Goal: Task Accomplishment & Management: Use online tool/utility

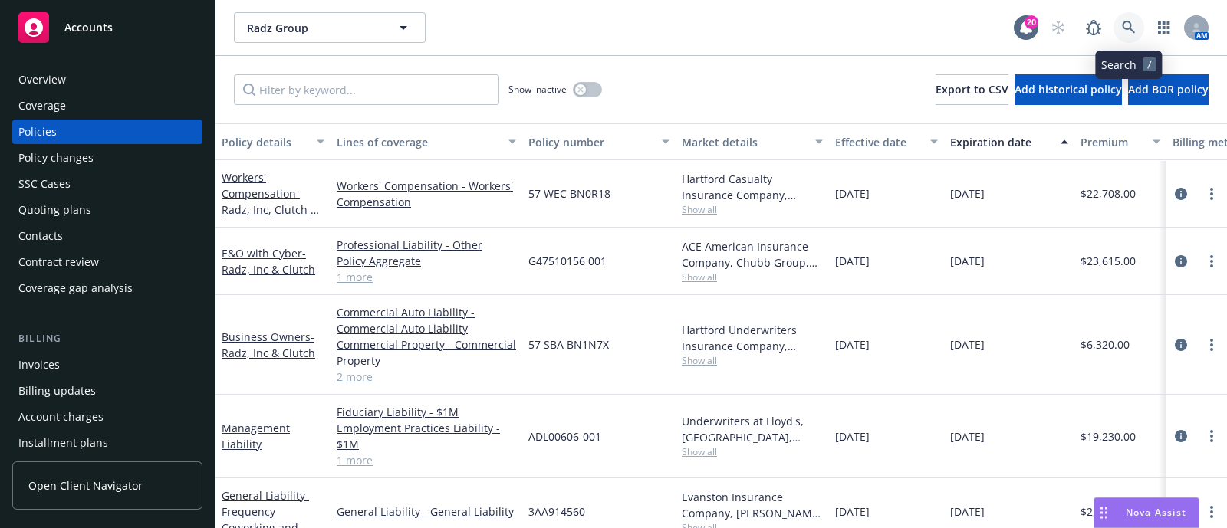
click at [1136, 21] on link at bounding box center [1128, 27] width 31 height 31
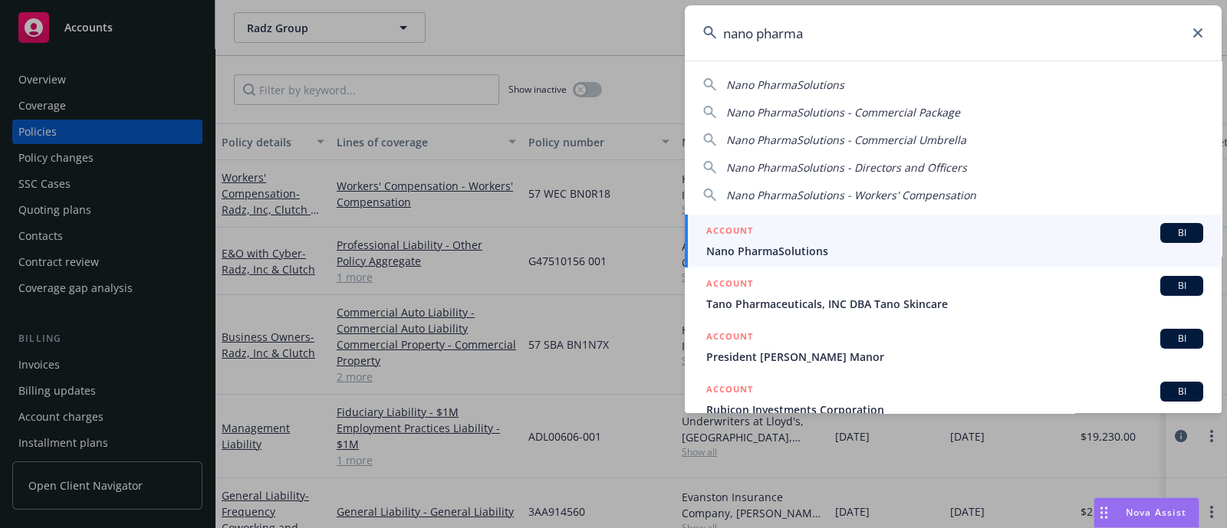
type input "nano pharma"
click at [788, 255] on span "Nano PharmaSolutions" at bounding box center [954, 251] width 497 height 16
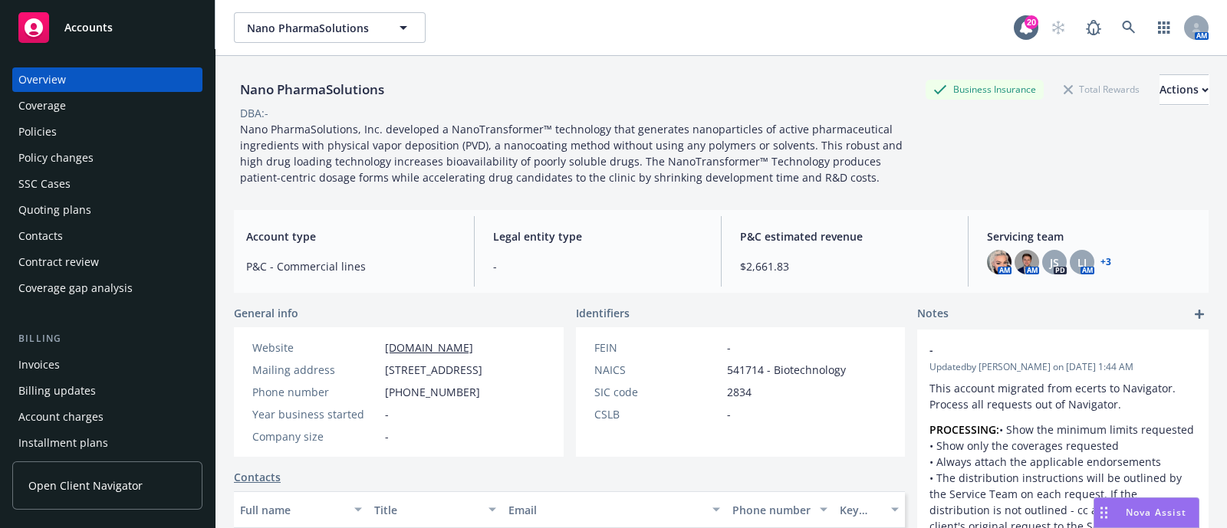
click at [90, 124] on div "Policies" at bounding box center [107, 132] width 178 height 25
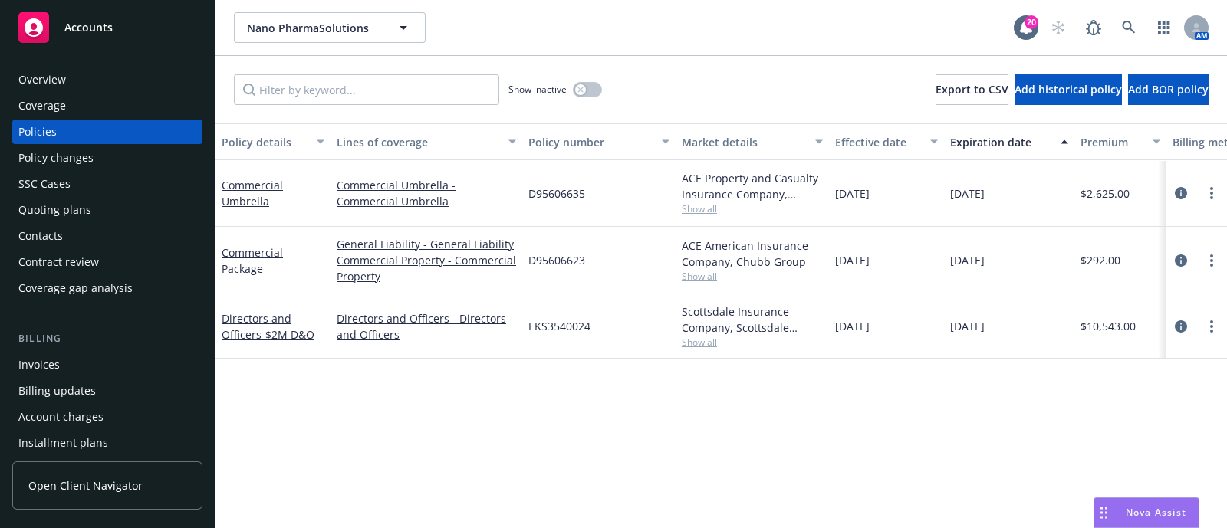
click at [153, 69] on div "Overview" at bounding box center [107, 79] width 178 height 25
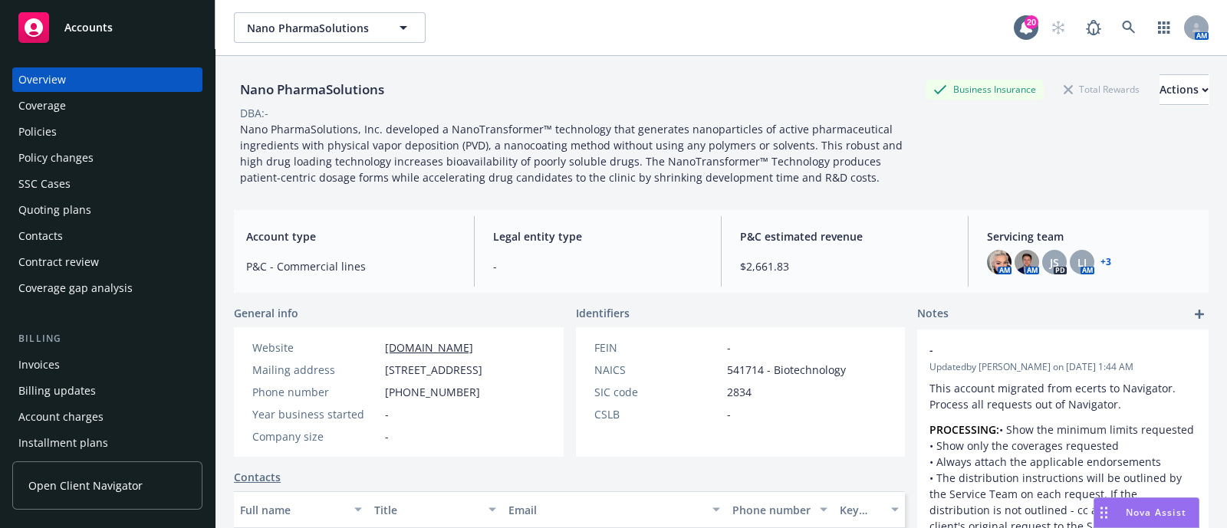
click at [51, 204] on div "Quoting plans" at bounding box center [54, 210] width 73 height 25
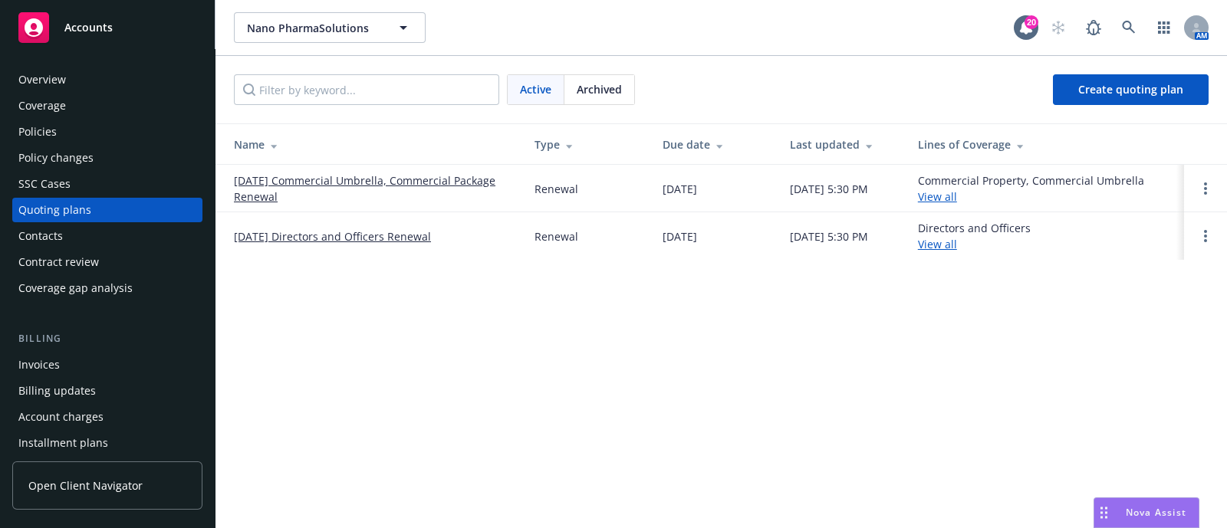
click at [327, 179] on link "09/15/25 Commercial Umbrella, Commercial Package Renewal" at bounding box center [372, 189] width 276 height 32
click at [292, 224] on td "09/15/25 Directors and Officers Renewal" at bounding box center [368, 236] width 307 height 48
click at [293, 235] on link "09/15/25 Directors and Officers Renewal" at bounding box center [332, 237] width 197 height 16
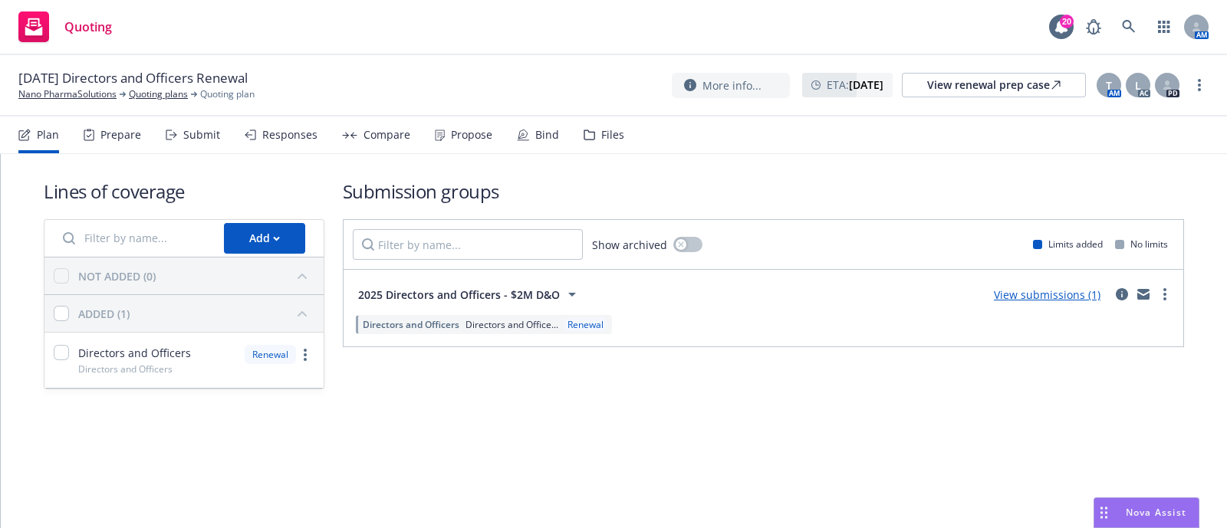
click at [183, 132] on div "Submit" at bounding box center [201, 135] width 37 height 12
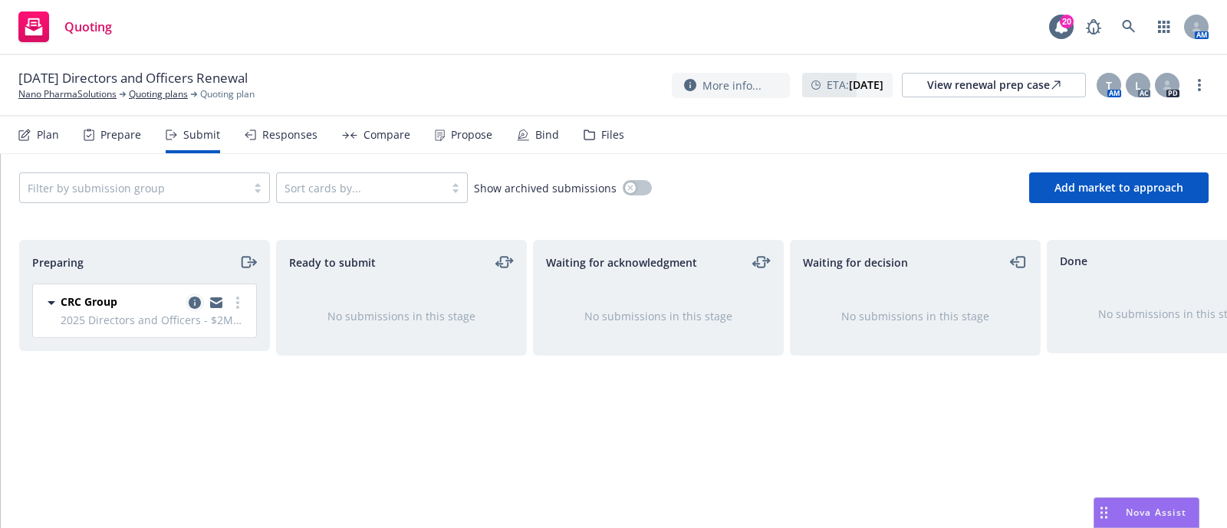
click at [197, 297] on icon "copy logging email" at bounding box center [195, 303] width 12 height 12
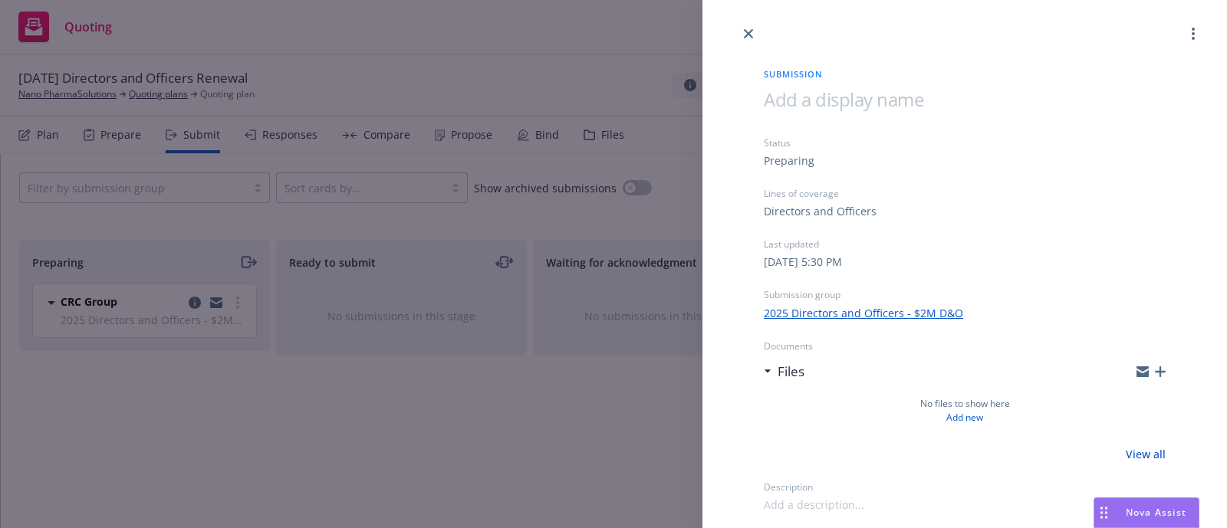
click at [572, 217] on div "Submission Status Preparing Lines of coverage Directors and Officers Last updat…" at bounding box center [613, 264] width 1227 height 528
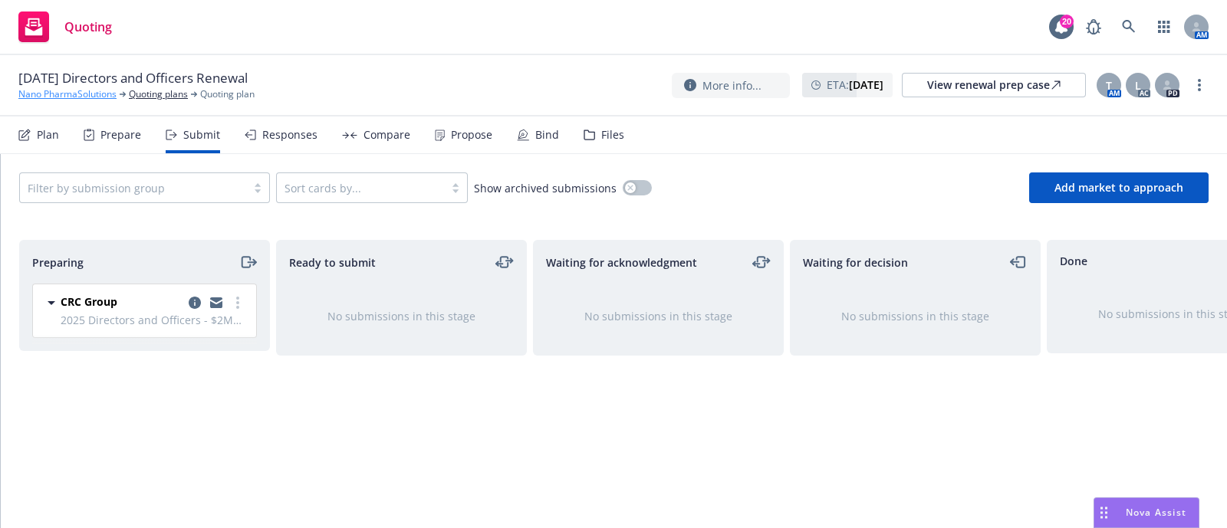
click at [74, 100] on link "Nano PharmaSolutions" at bounding box center [67, 94] width 98 height 14
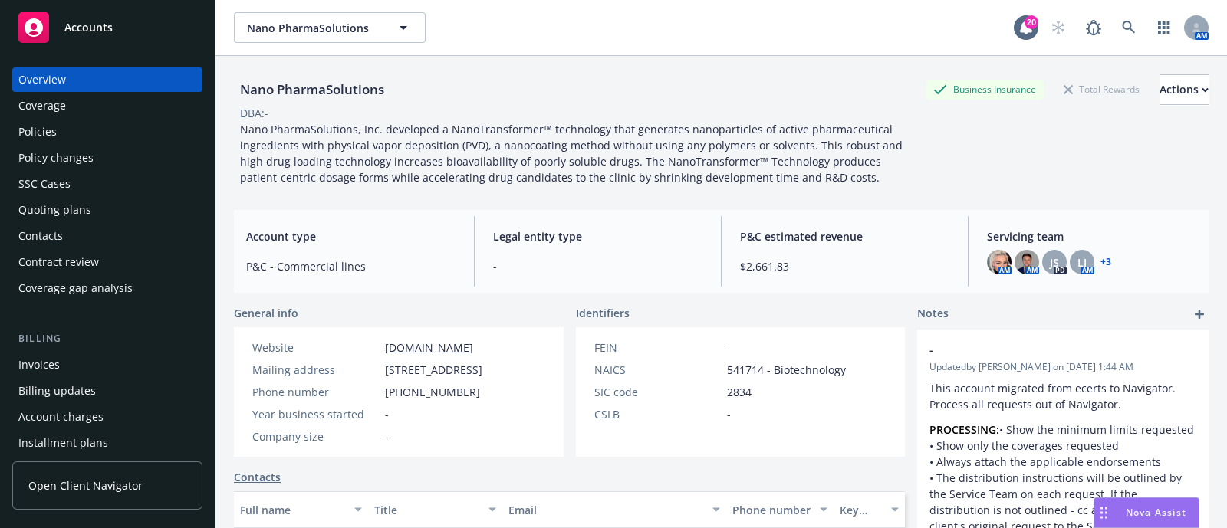
click at [87, 132] on div "Policies" at bounding box center [107, 132] width 178 height 25
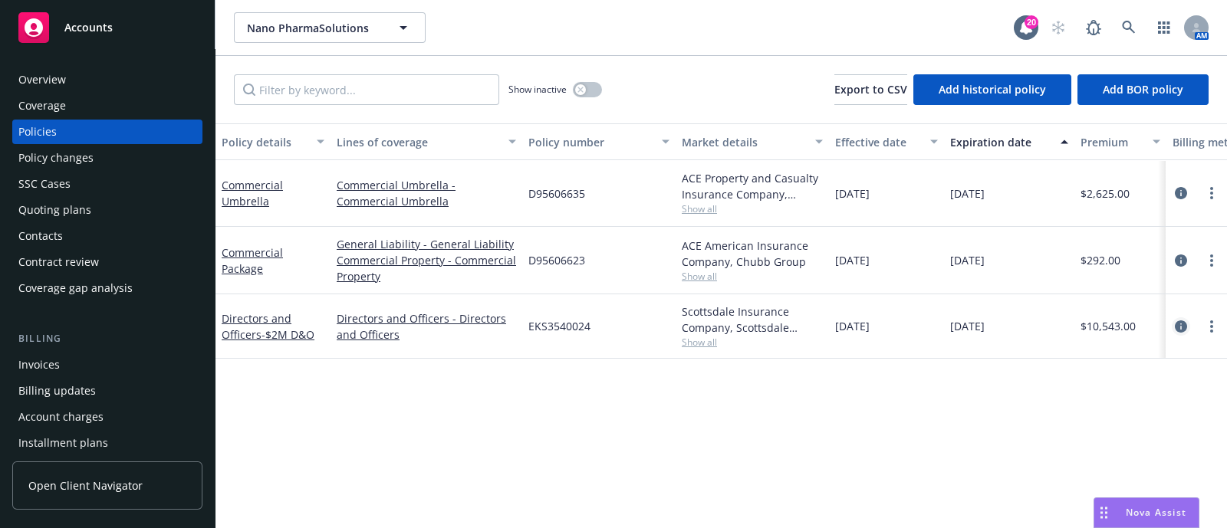
click at [1181, 324] on icon "circleInformation" at bounding box center [1181, 327] width 12 height 12
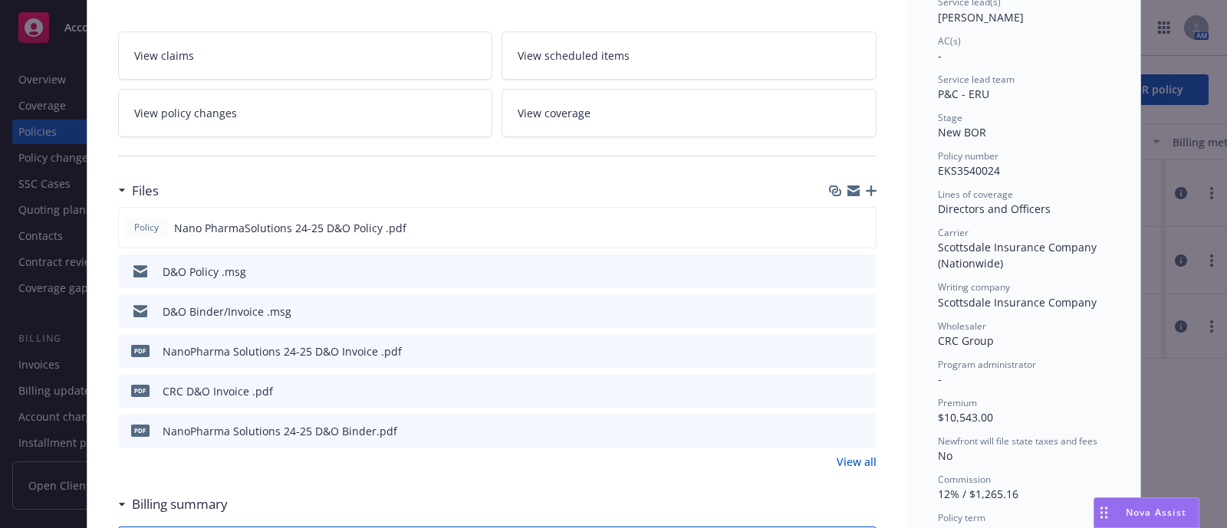
scroll to position [245, 0]
click at [837, 465] on link "View all" at bounding box center [857, 462] width 40 height 16
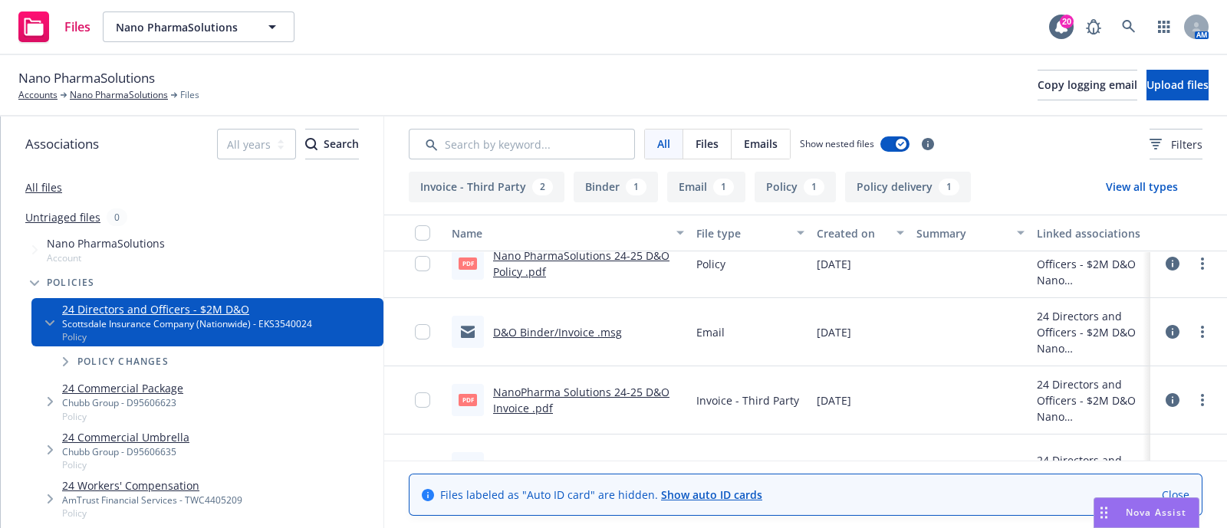
scroll to position [199, 0]
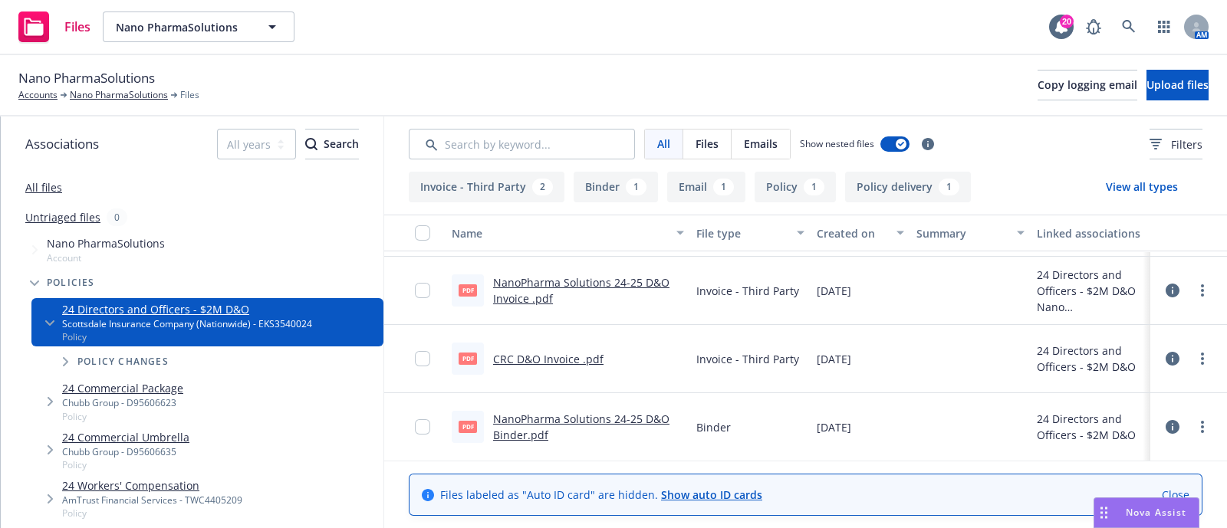
click at [548, 354] on link "CRC D&O Invoice .pdf" at bounding box center [548, 359] width 110 height 15
click at [1122, 28] on icon at bounding box center [1129, 27] width 14 height 14
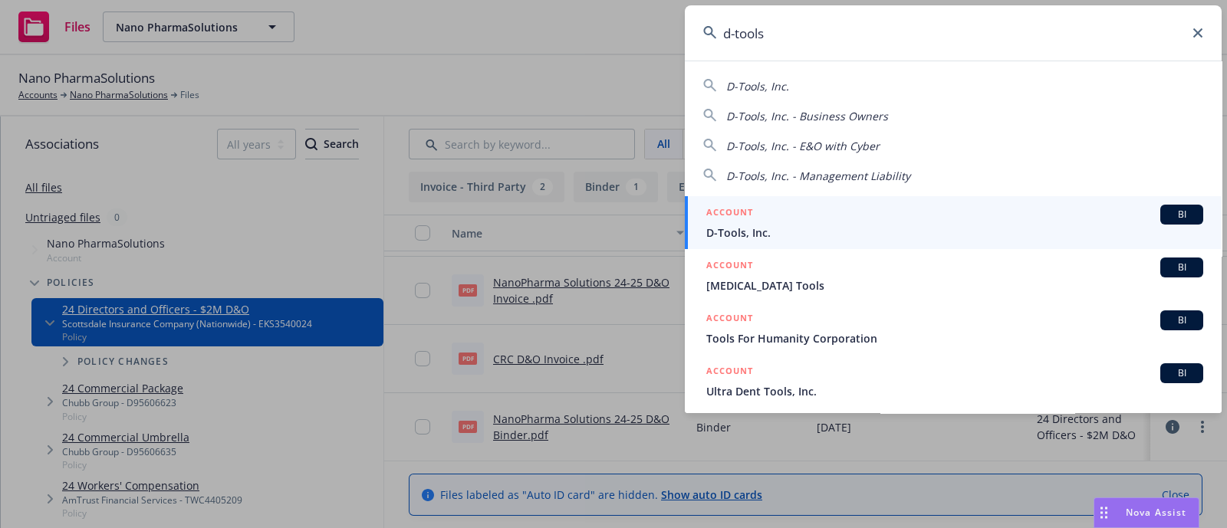
type input "d-tools"
click at [943, 220] on div "ACCOUNT BI" at bounding box center [954, 215] width 497 height 20
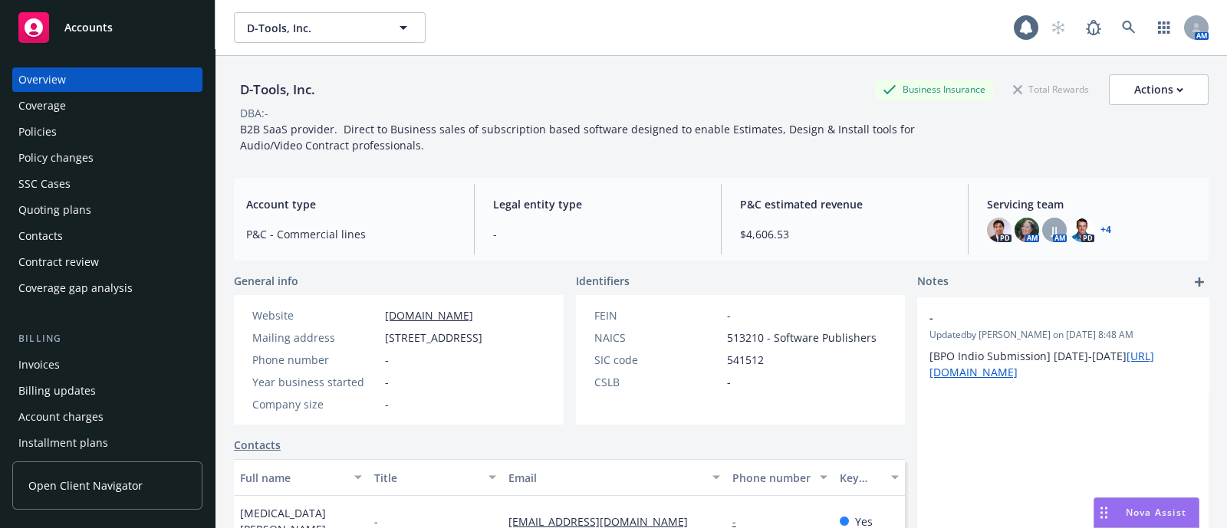
click at [115, 212] on div "Quoting plans" at bounding box center [107, 210] width 178 height 25
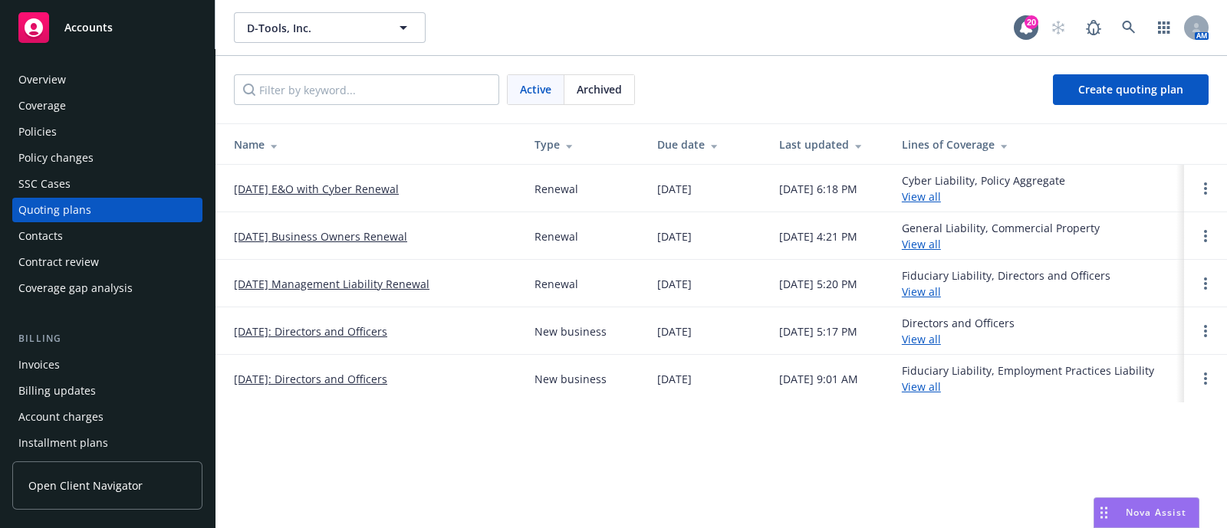
click at [299, 240] on link "[DATE] Business Owners Renewal" at bounding box center [320, 237] width 173 height 16
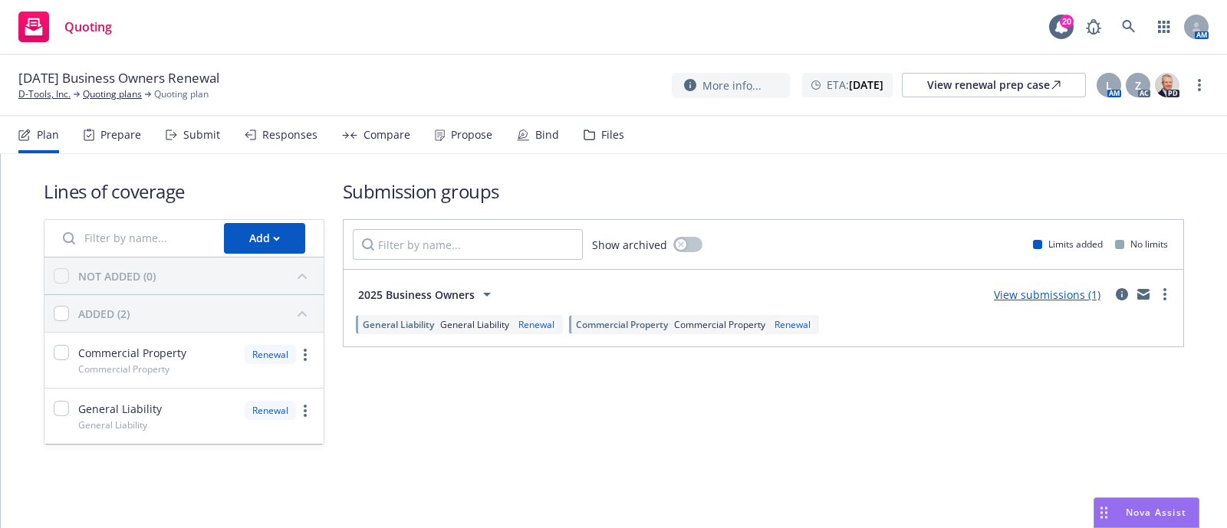
click at [584, 128] on div "Files" at bounding box center [604, 135] width 41 height 37
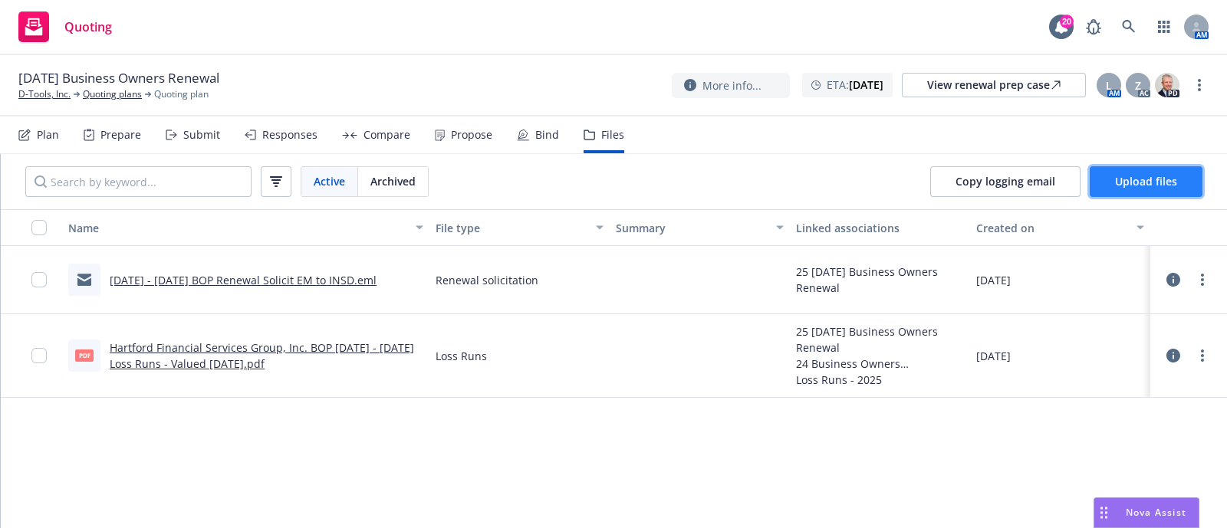
click at [1156, 189] on button "Upload files" at bounding box center [1146, 181] width 113 height 31
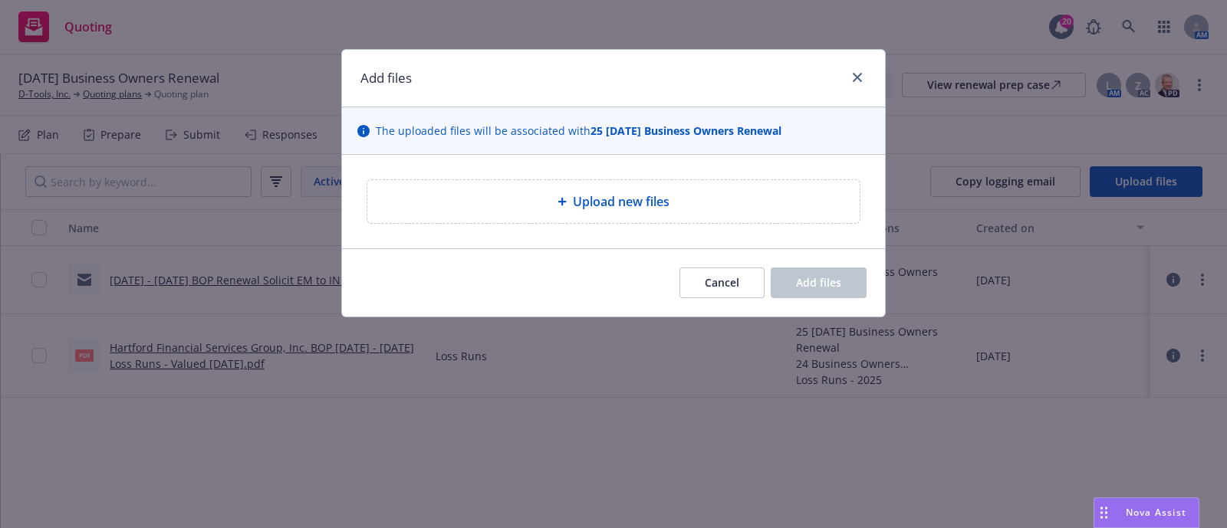
click at [719, 189] on div "Upload new files" at bounding box center [613, 201] width 492 height 43
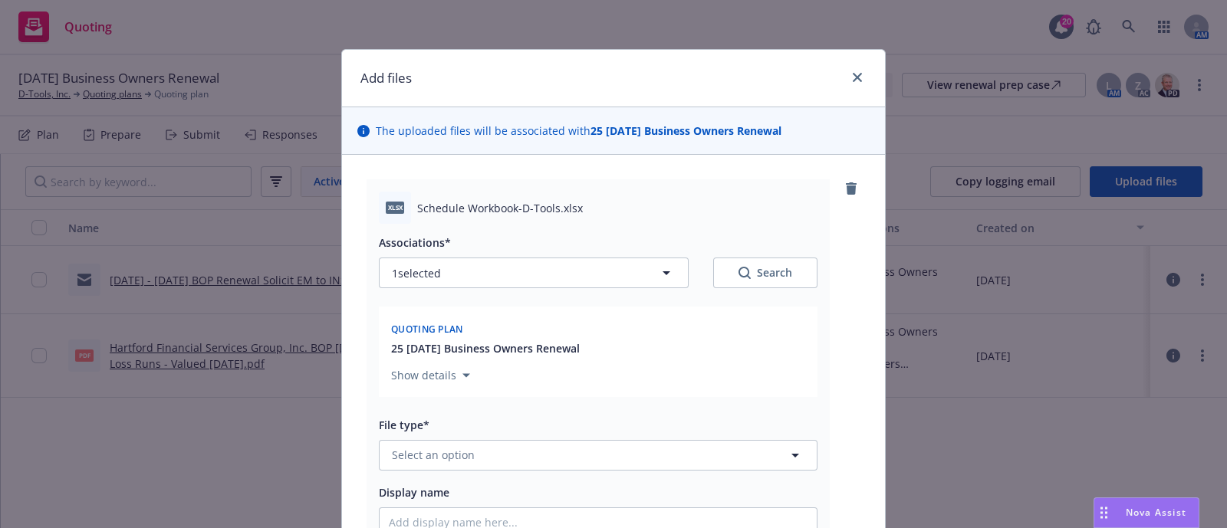
scroll to position [127, 0]
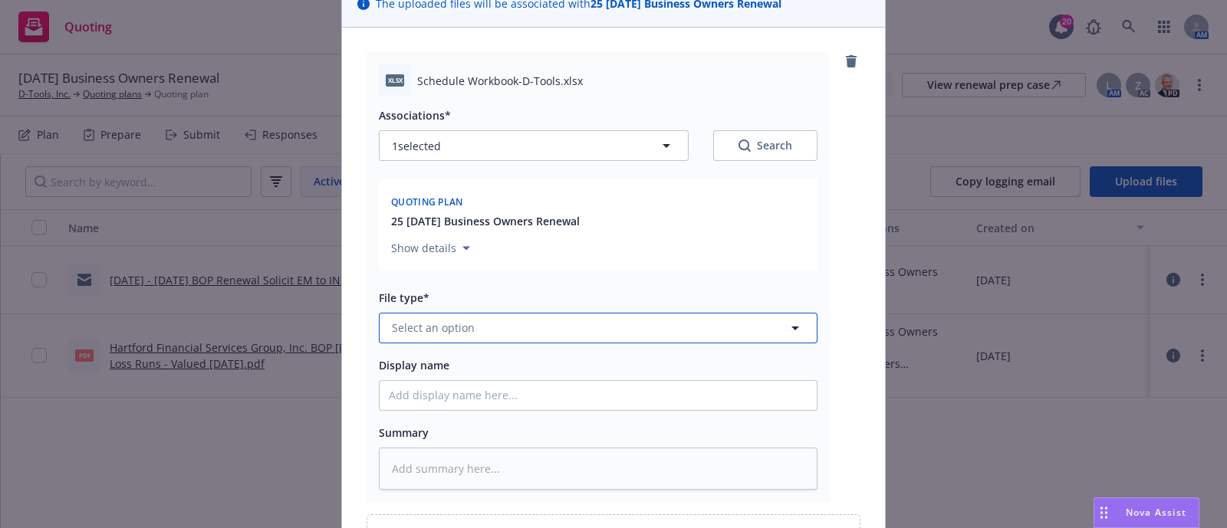
click at [525, 331] on button "Select an option" at bounding box center [598, 328] width 439 height 31
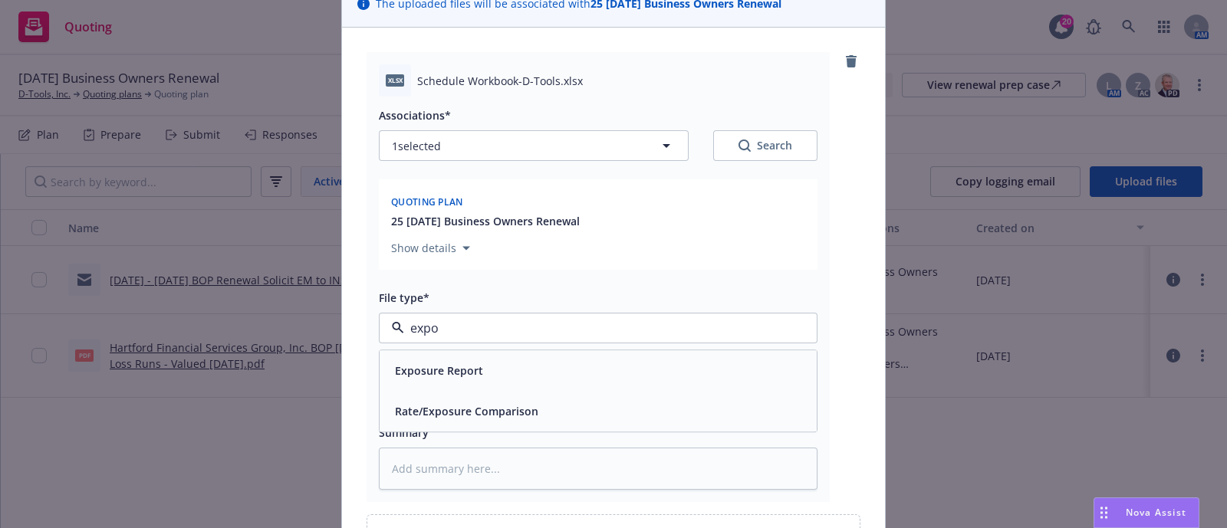
type input "expo"
click at [510, 350] on div "Exposure Report Rate/Exposure Comparison" at bounding box center [598, 391] width 439 height 83
click at [504, 360] on div "Exposure Report" at bounding box center [598, 371] width 419 height 22
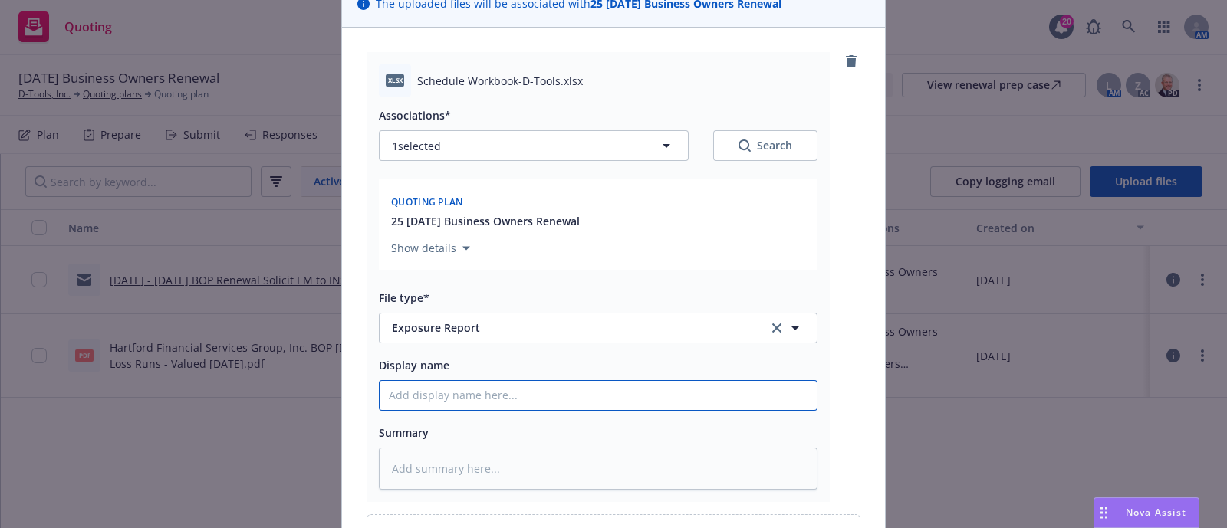
click at [469, 400] on input "Display name" at bounding box center [598, 395] width 437 height 29
type textarea "x"
type input "2"
type textarea "x"
type input "20"
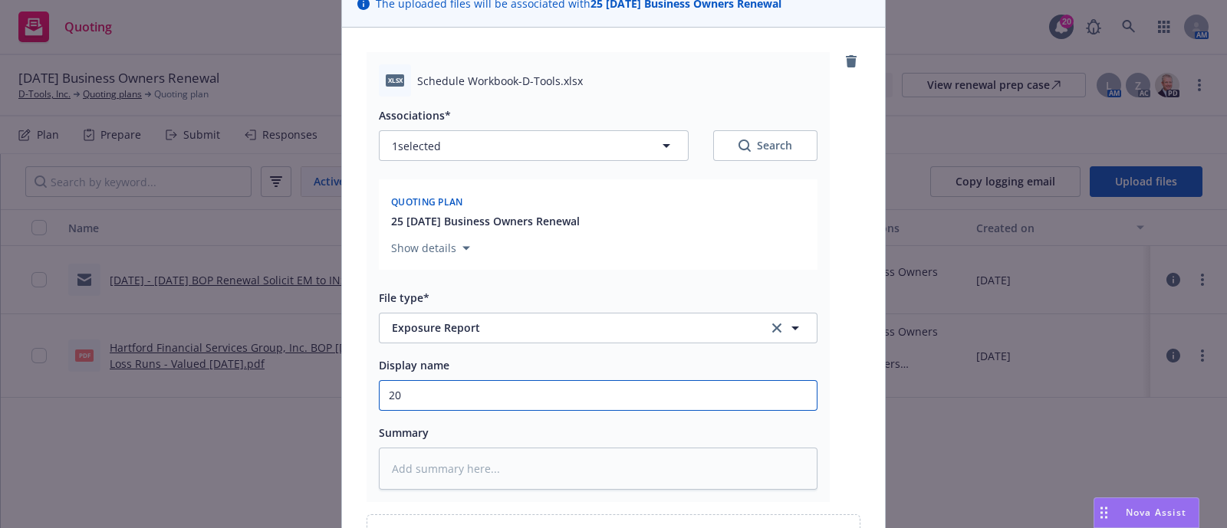
type textarea "x"
type input "202"
type textarea "x"
type input "2025"
type textarea "x"
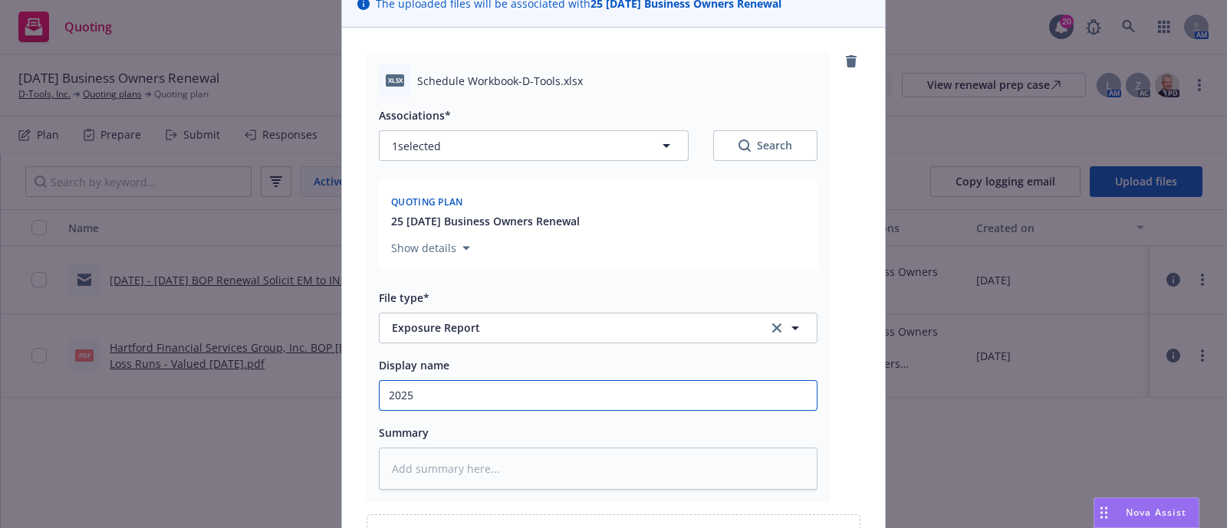
type input "2025"
type textarea "x"
type input "2025 -"
type textarea "x"
type input "2025 -"
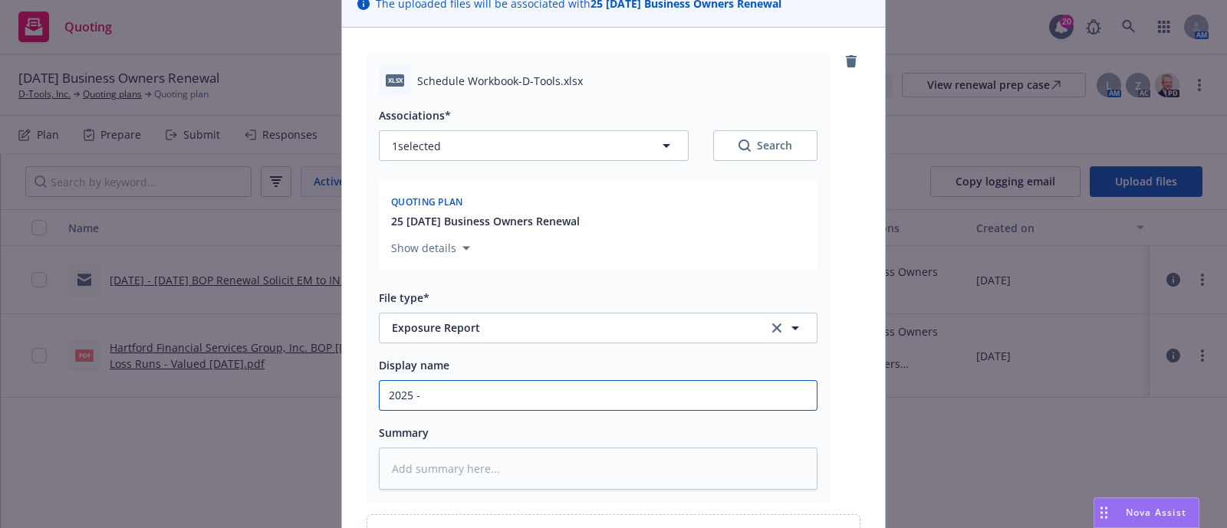
type textarea "x"
type input "2025 - 20"
type textarea "x"
type input "2025 - 202"
type textarea "x"
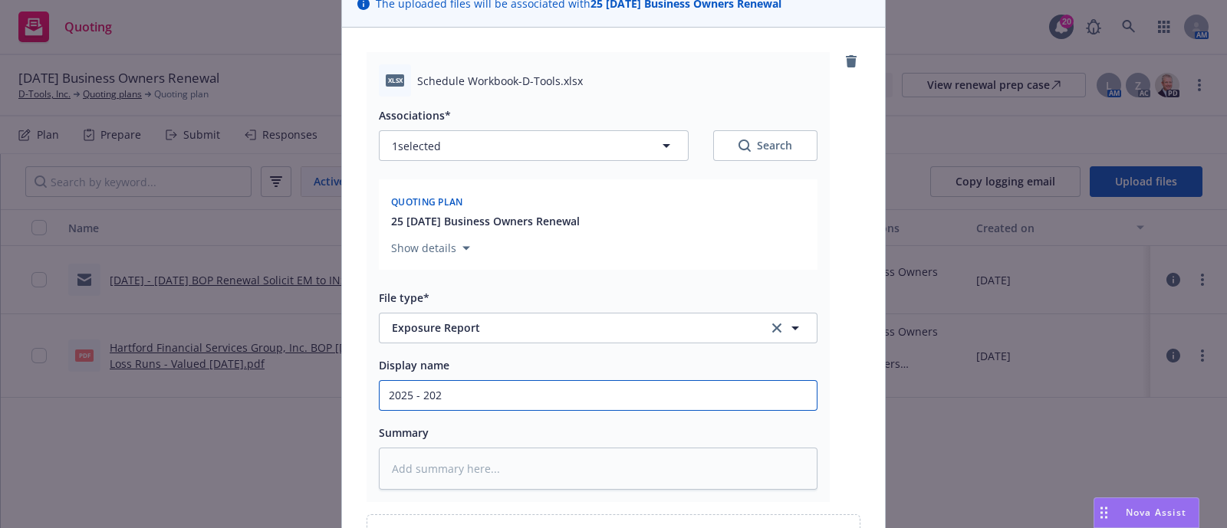
type input "[DATE] - [DATE]"
type textarea "x"
type input "[DATE] - [DATE]"
type textarea "x"
type input "[DATE] - [DATE] C"
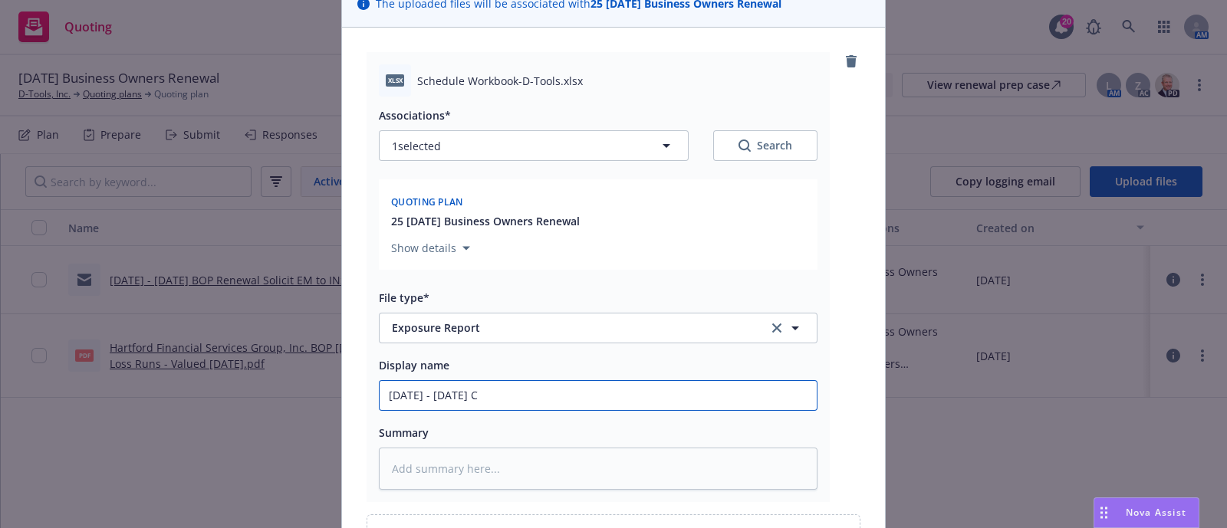
type textarea "x"
type input "[DATE] - [DATE] Co"
type textarea "x"
type input "[DATE] - [DATE] Com"
type textarea "x"
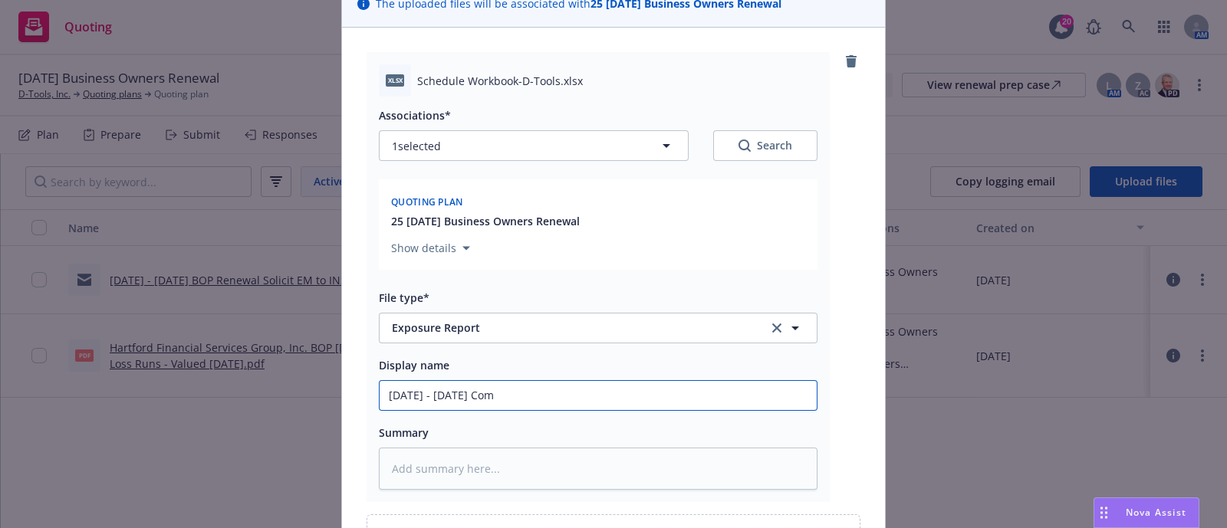
type input "[DATE] - [DATE] Comp"
type textarea "x"
type input "[DATE] - [DATE] Compl"
type textarea "x"
type input "[DATE] - [DATE] Comple"
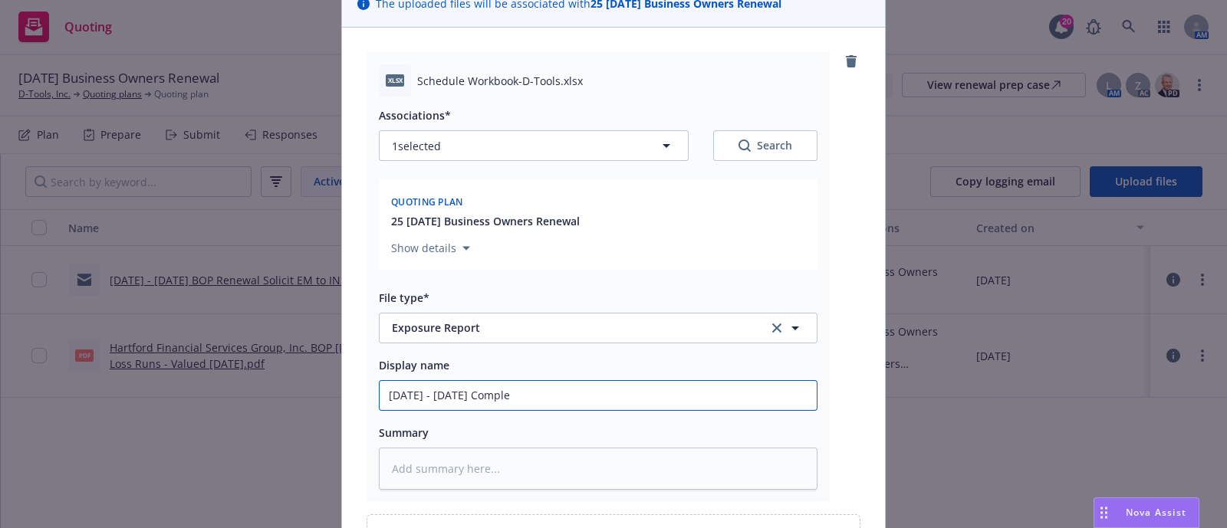
type textarea "x"
type input "[DATE] - [DATE] Compled"
type textarea "x"
type input "[DATE] - [DATE] Compledt"
type textarea "x"
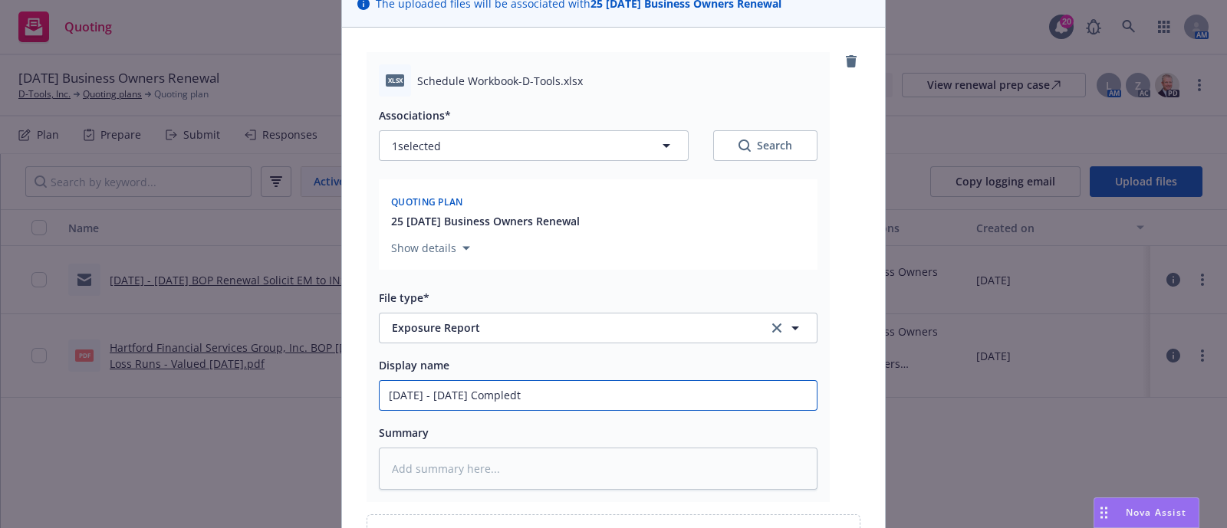
type input "[DATE] - [DATE] Compledte"
type textarea "x"
type input "[DATE] - [DATE] Compledt"
type textarea "x"
type input "[DATE] - [DATE] Compled"
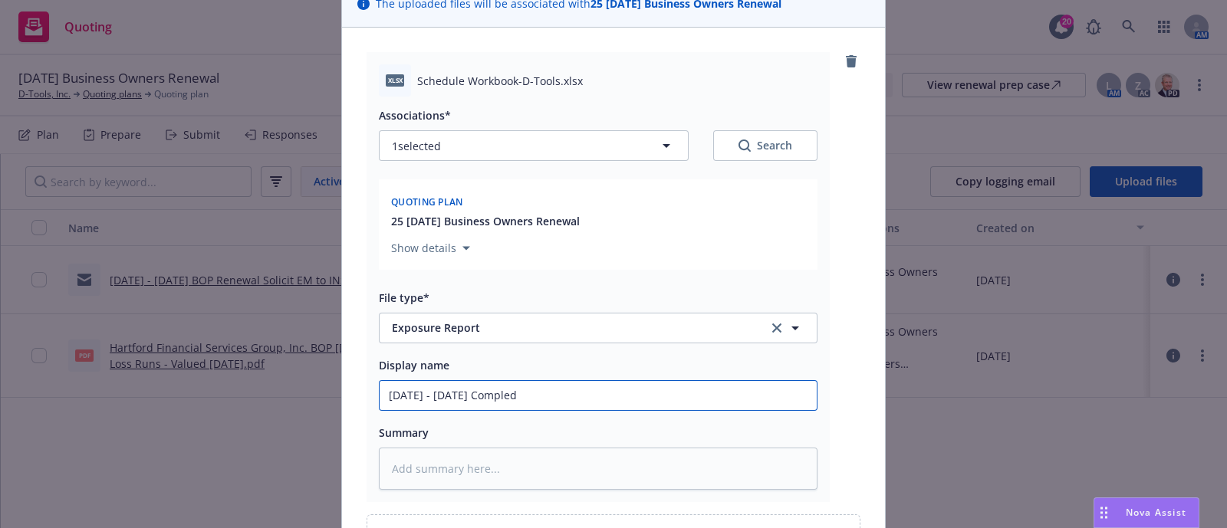
type textarea "x"
type input "[DATE] - [DATE] Comple"
type textarea "x"
type input "[DATE] - [DATE] Complet"
type textarea "x"
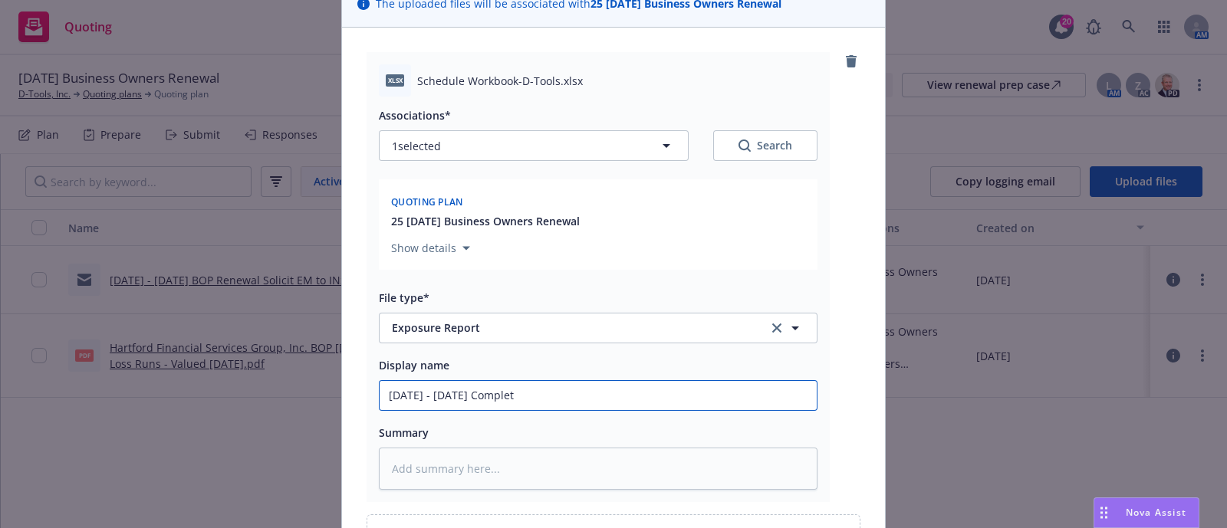
type input "[DATE] - [DATE] Complete"
type textarea "x"
type input "[DATE] - [DATE] Completed"
type textarea "x"
type input "[DATE] - [DATE] Completed E"
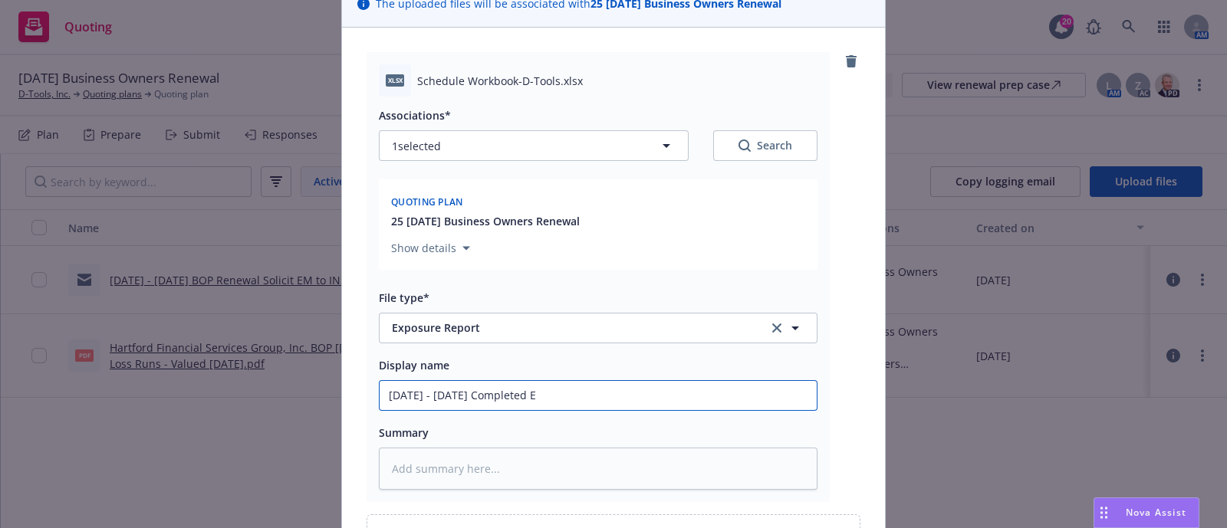
type textarea "x"
type input "[DATE] - [DATE] Completed Ex"
type textarea "x"
type input "[DATE] - [DATE] Completed Exp"
type textarea "x"
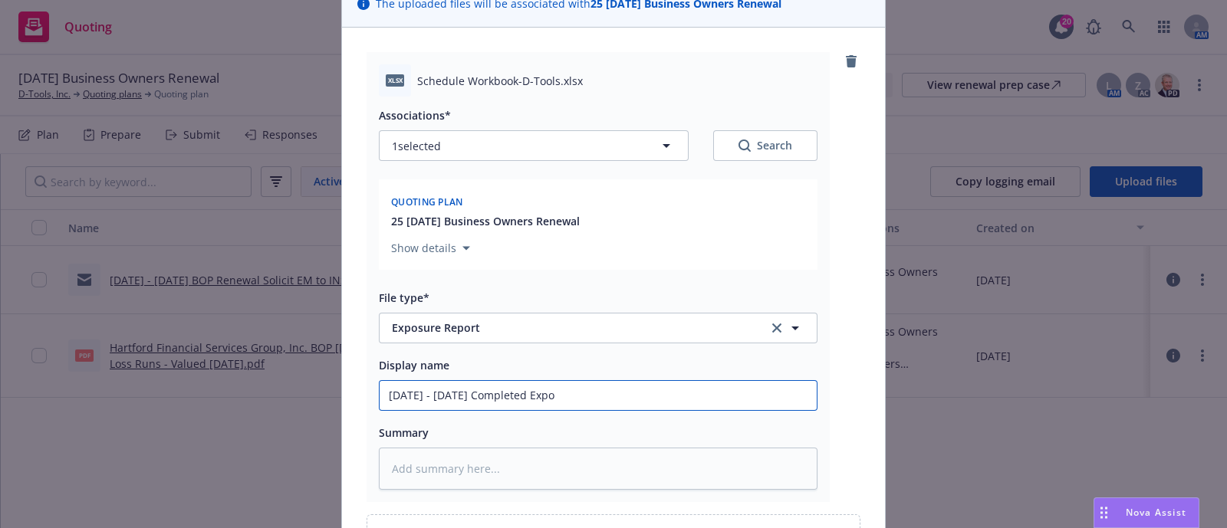
type input "[DATE] - [DATE] Completed Expos"
type textarea "x"
type input "[DATE] - [DATE] Completed Exposu"
type textarea "x"
type input "[DATE] - [DATE] Completed Exposur"
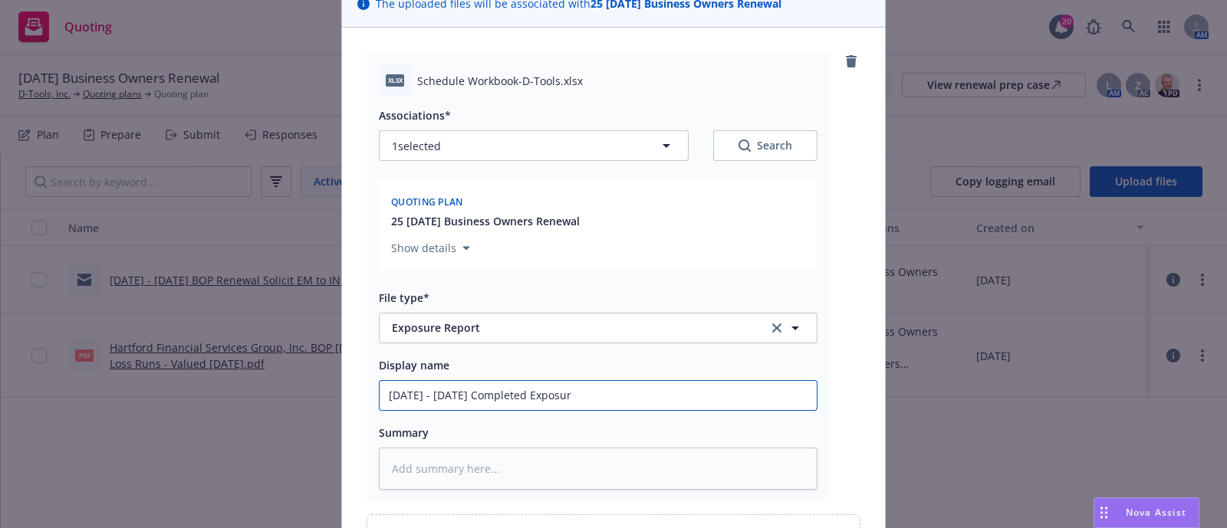
type textarea "x"
type input "[DATE] - [DATE] Completed Exposure"
type textarea "x"
type input "[DATE] - [DATE] Completed Exposure"
type textarea "x"
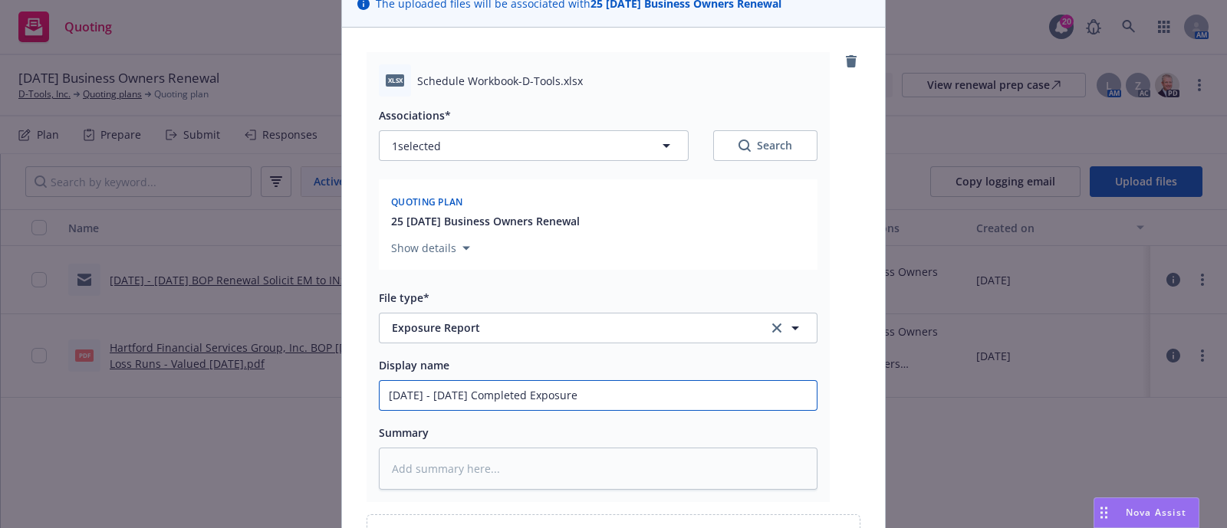
type input "[DATE] - [DATE] Completed Exposure W"
type textarea "x"
type input "[DATE] - [DATE] Completed Exposure Wo"
type textarea "x"
type input "[DATE] - [DATE] Completed Exposure Work"
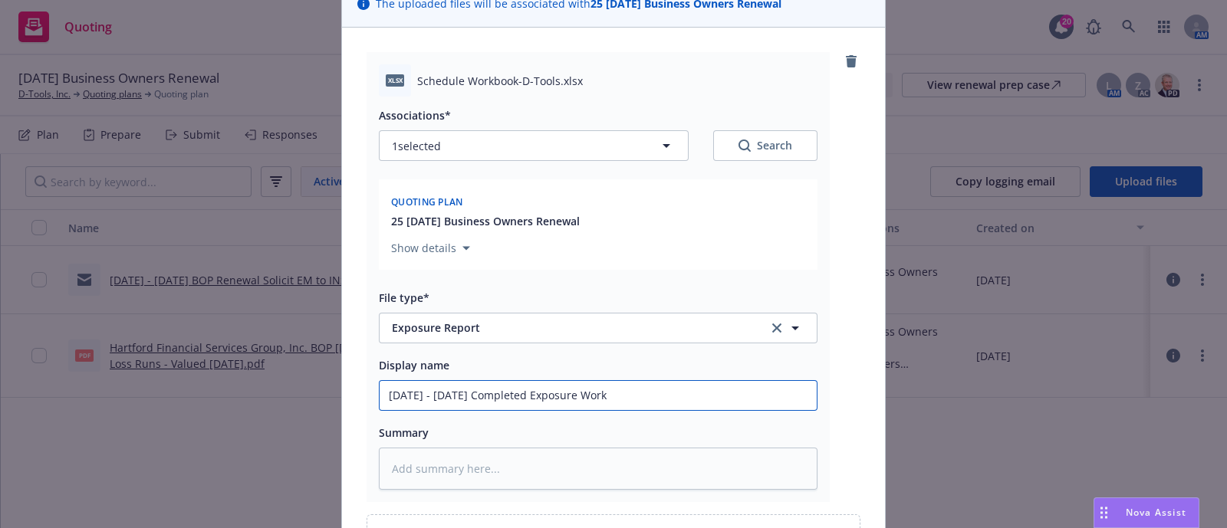
type textarea "x"
type input "[DATE] - [DATE] Completed Exposure Workb"
type textarea "x"
type input "[DATE] - [DATE] Completed Exposure Workbo"
type textarea "x"
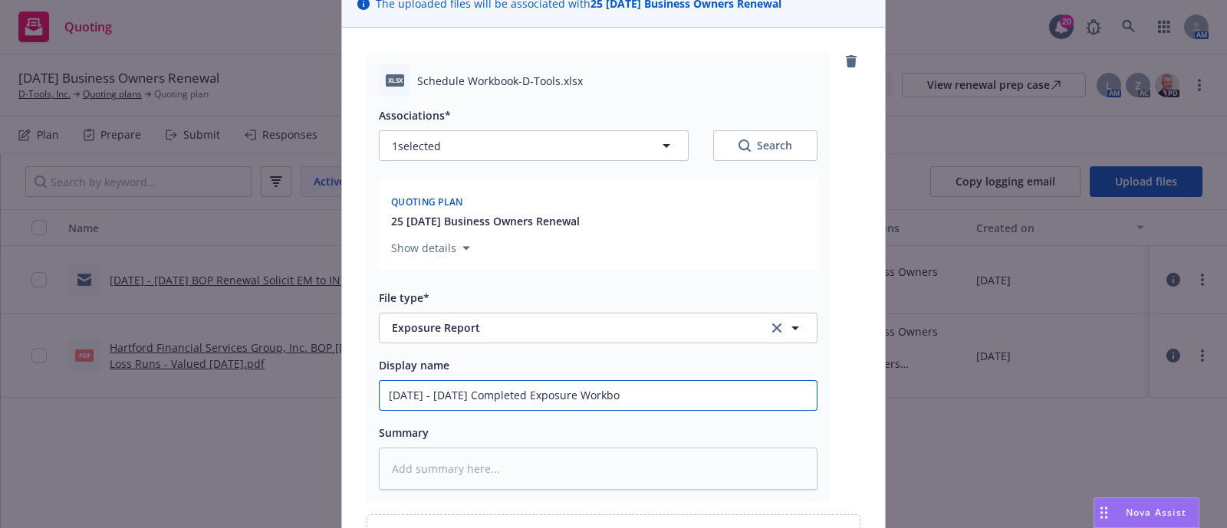
type input "[DATE] - [DATE] Completed Exposure Workboo"
type textarea "x"
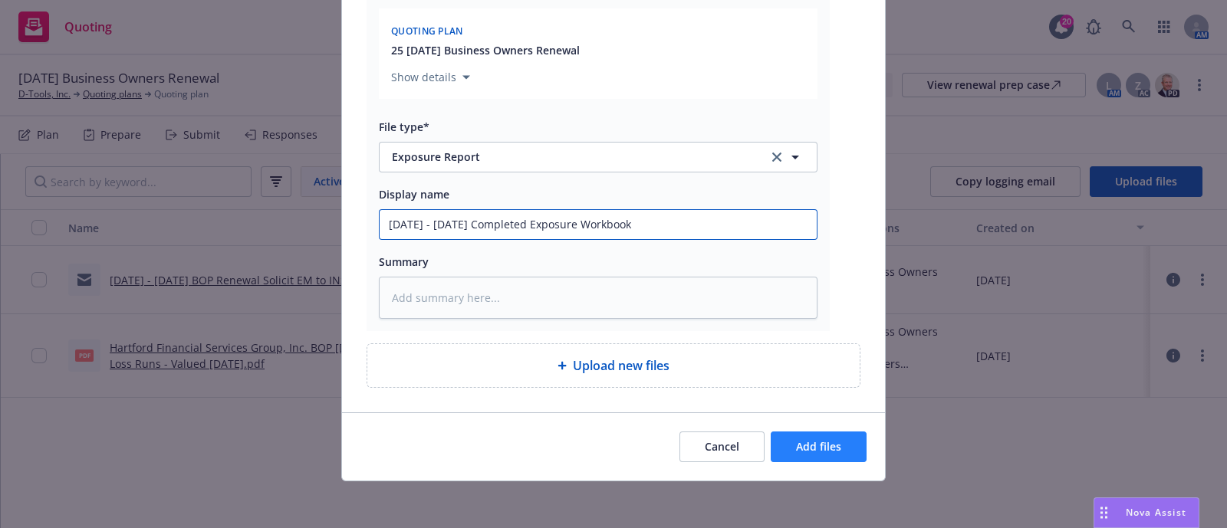
type input "[DATE] - [DATE] Completed Exposure Workbook"
click at [785, 436] on button "Add files" at bounding box center [819, 447] width 96 height 31
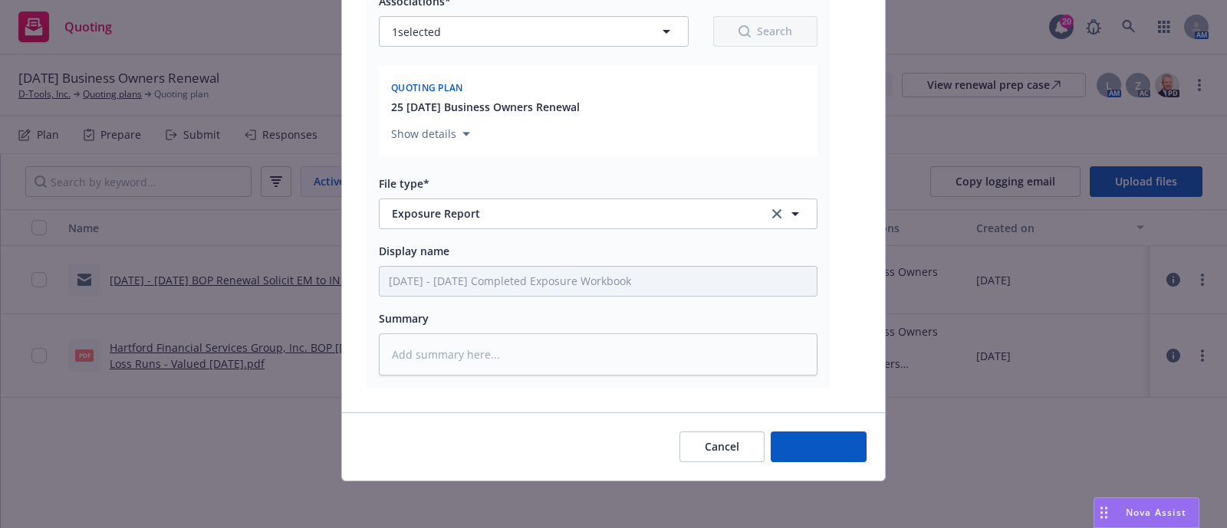
type textarea "x"
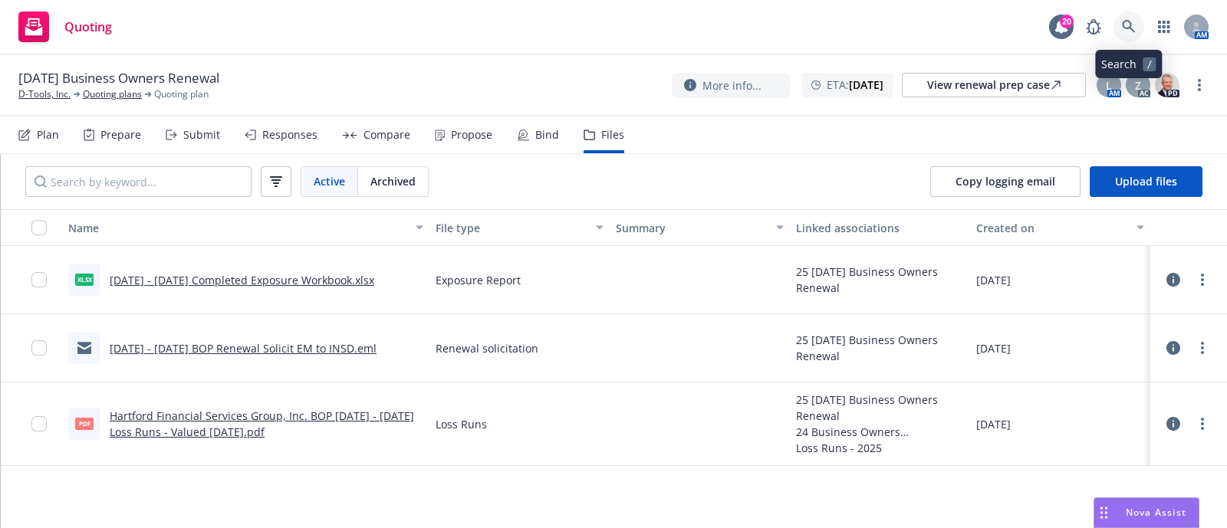
click at [1127, 37] on link at bounding box center [1128, 27] width 31 height 31
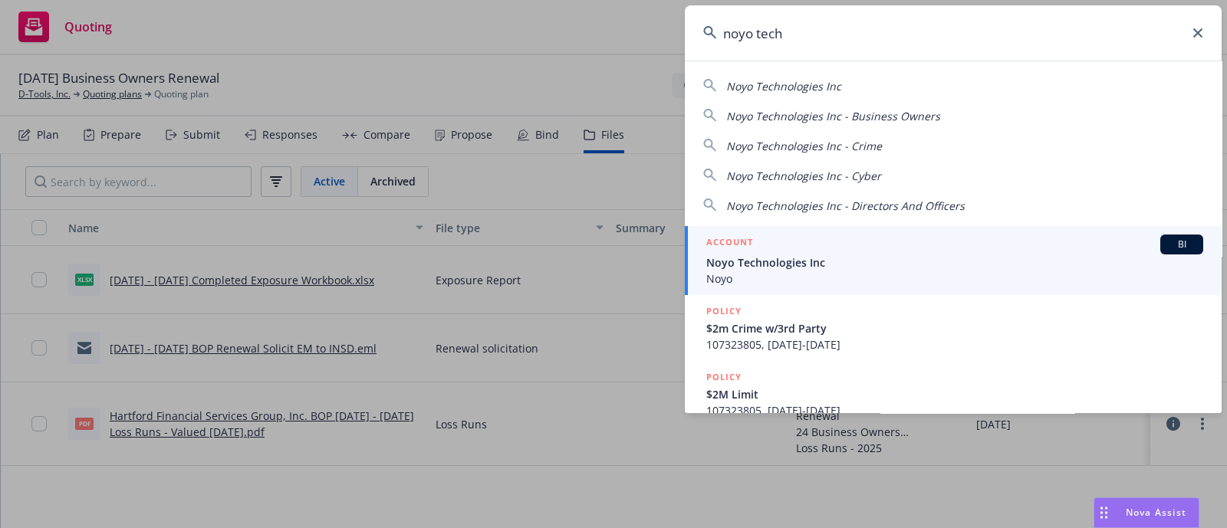
type input "noyo tech"
click at [817, 261] on span "Noyo Technologies Inc" at bounding box center [954, 263] width 497 height 16
